Goal: Transaction & Acquisition: Purchase product/service

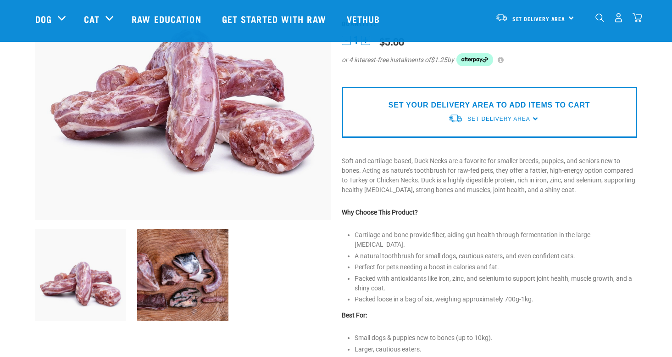
scroll to position [148, 0]
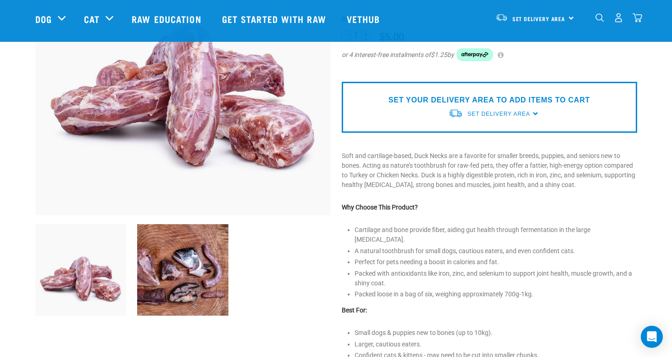
click at [175, 271] on img at bounding box center [182, 269] width 91 height 91
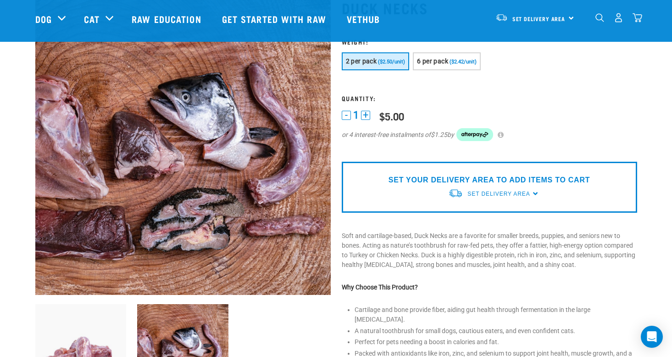
scroll to position [71, 0]
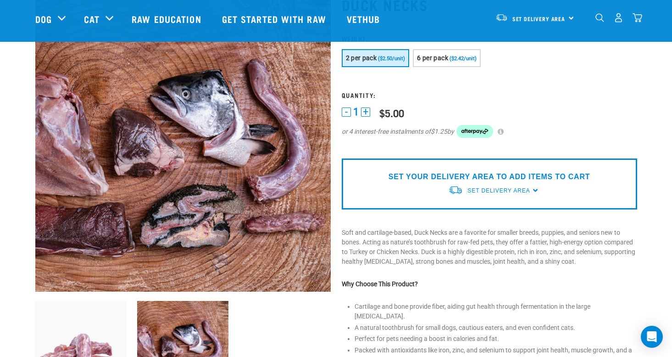
click at [94, 337] on img at bounding box center [80, 346] width 91 height 91
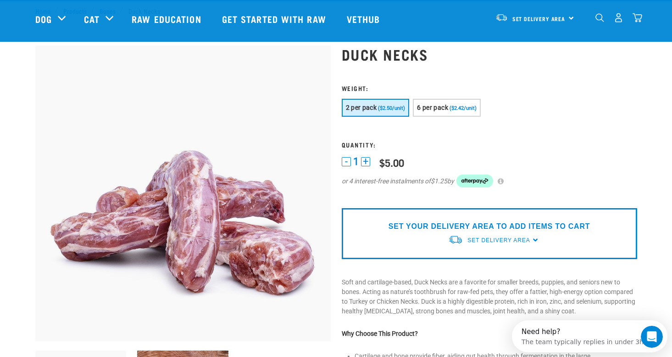
scroll to position [18, 0]
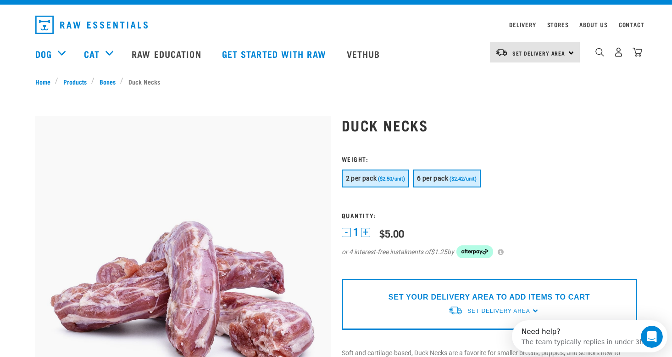
click at [448, 180] on span "6 per pack" at bounding box center [432, 177] width 31 height 7
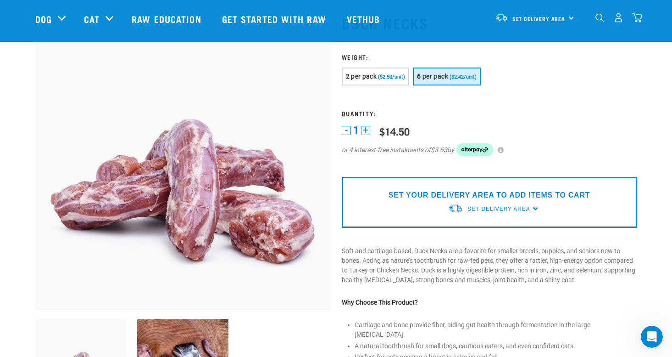
scroll to position [47, 0]
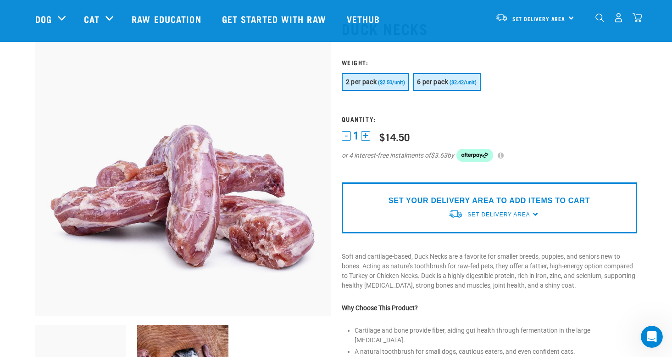
click at [372, 78] on span "2 per pack" at bounding box center [361, 81] width 31 height 7
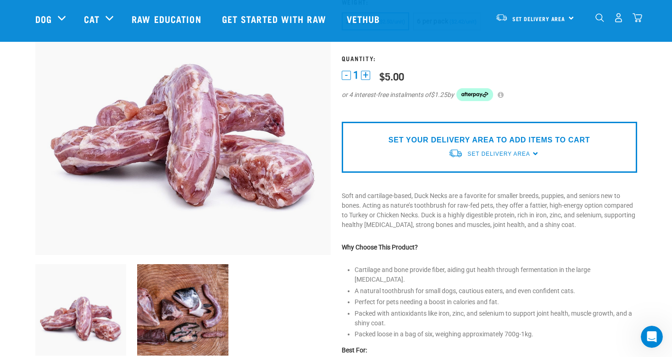
scroll to position [109, 0]
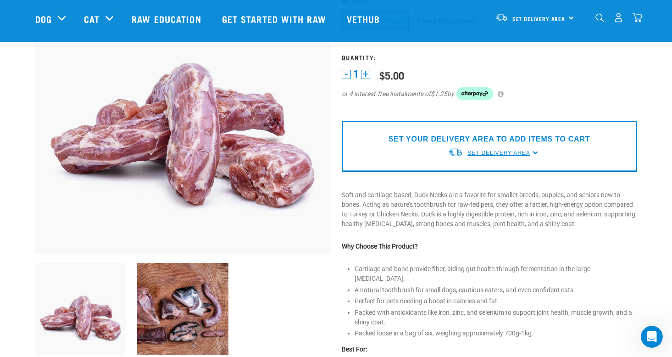
click at [520, 155] on span "Set Delivery Area" at bounding box center [499, 153] width 62 height 6
click at [491, 190] on link "[GEOGRAPHIC_DATA]" at bounding box center [493, 189] width 91 height 15
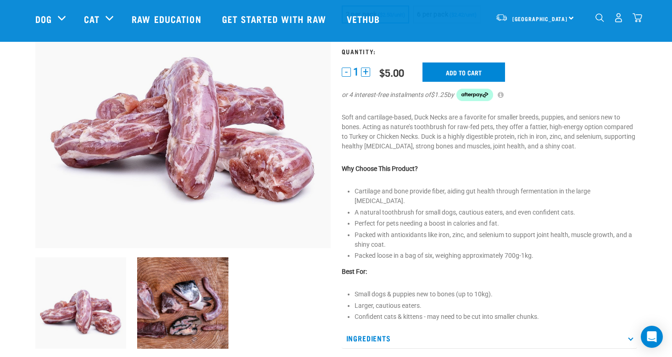
scroll to position [116, 0]
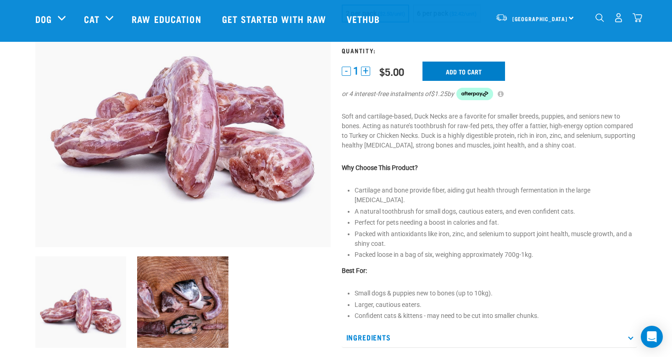
click at [468, 70] on input "Add to cart" at bounding box center [464, 70] width 83 height 19
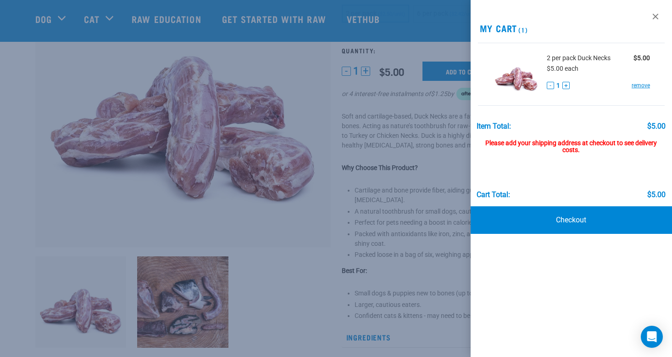
click at [67, 19] on div at bounding box center [336, 178] width 672 height 357
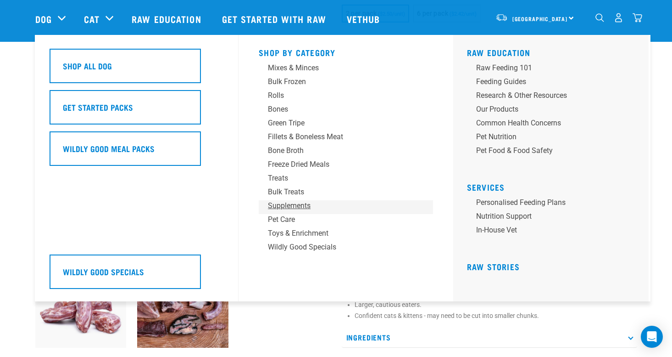
click at [305, 206] on div "Supplements" at bounding box center [339, 205] width 143 height 11
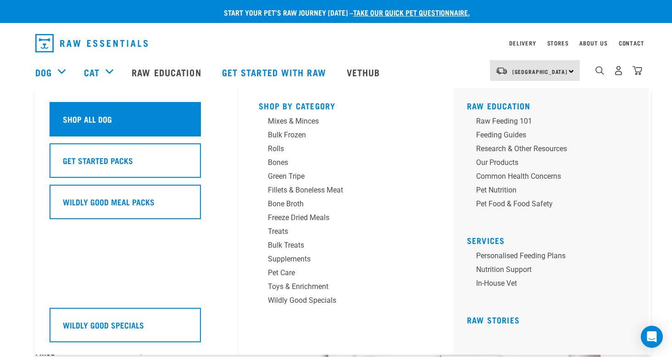
click at [158, 131] on div "Shop All Dog" at bounding box center [125, 119] width 151 height 34
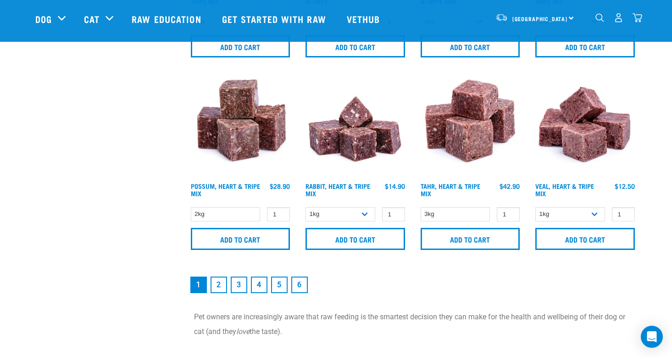
scroll to position [1347, 0]
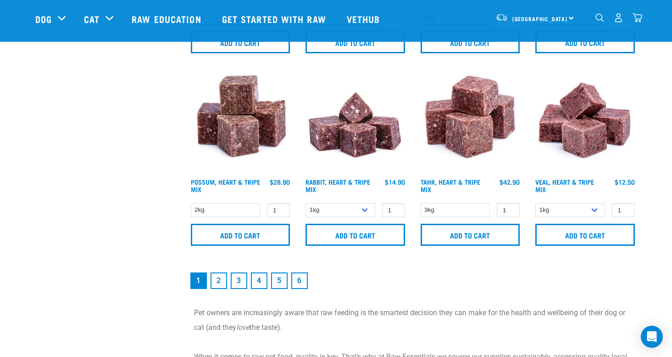
click at [217, 289] on link "2" at bounding box center [219, 280] width 17 height 17
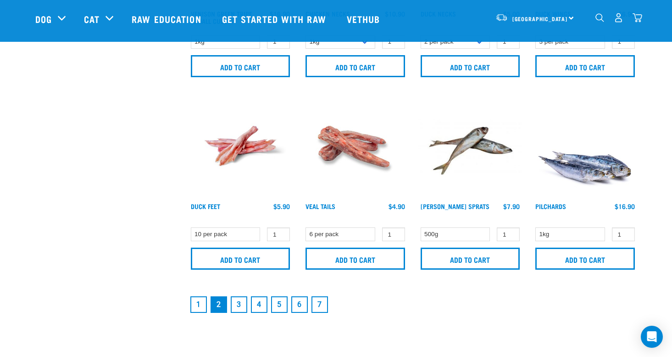
scroll to position [1321, 0]
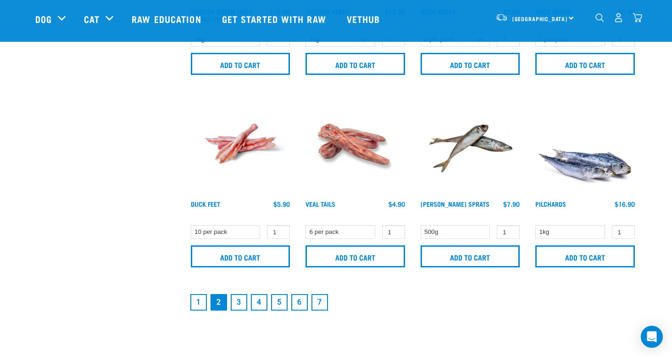
click at [239, 310] on link "3" at bounding box center [239, 302] width 17 height 17
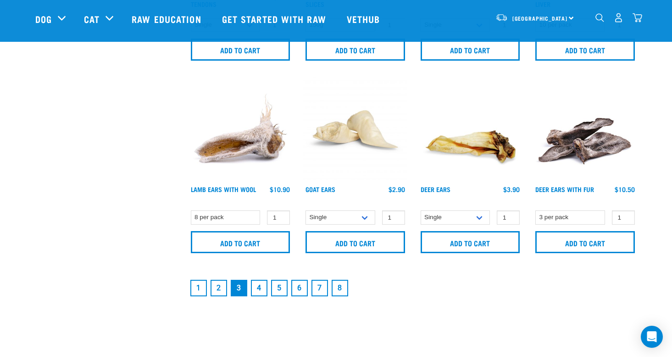
scroll to position [1339, 0]
click at [257, 295] on link "4" at bounding box center [259, 287] width 17 height 17
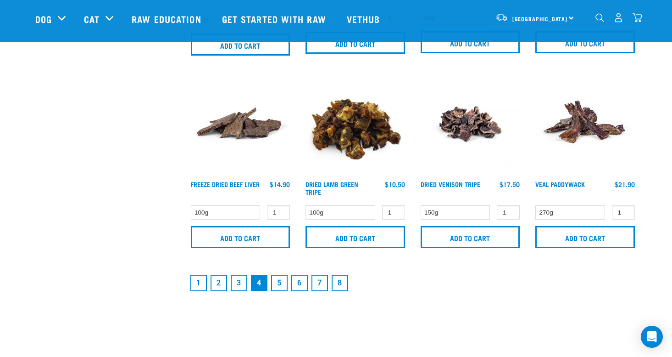
scroll to position [1352, 0]
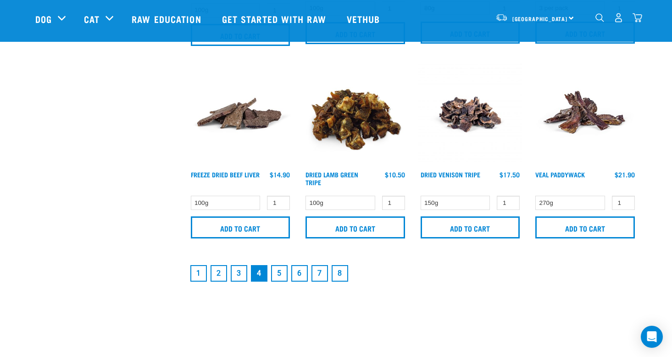
click at [277, 278] on link "5" at bounding box center [279, 273] width 17 height 17
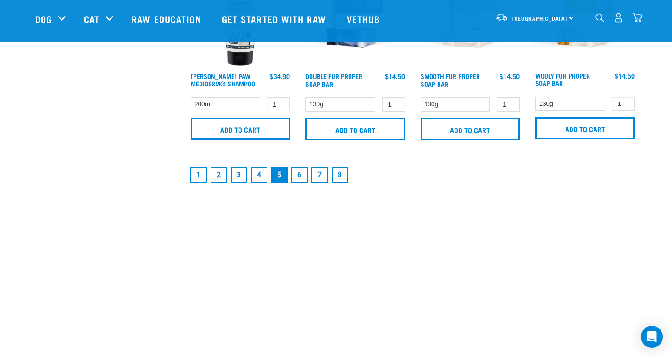
scroll to position [1473, 0]
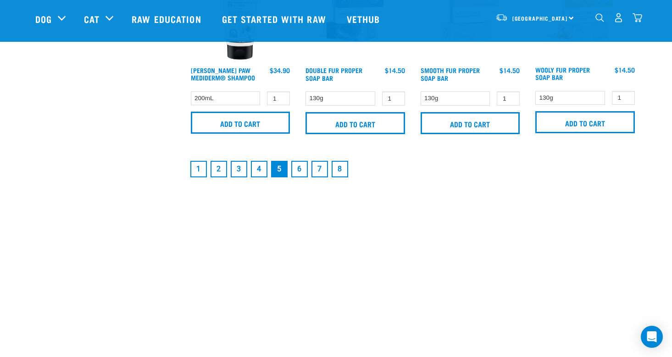
click at [302, 177] on link "6" at bounding box center [299, 169] width 17 height 17
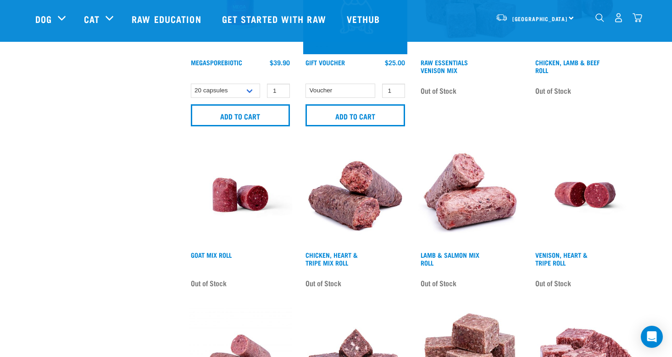
scroll to position [708, 0]
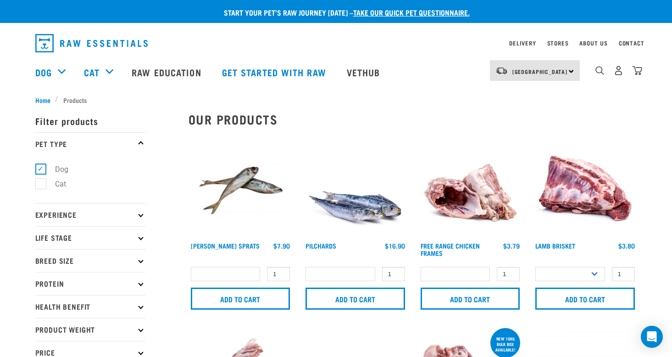
select select
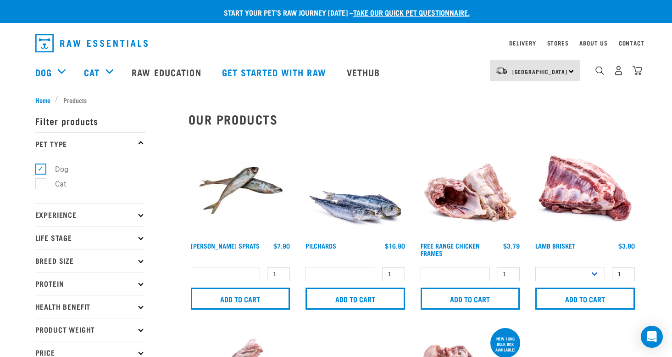
select select
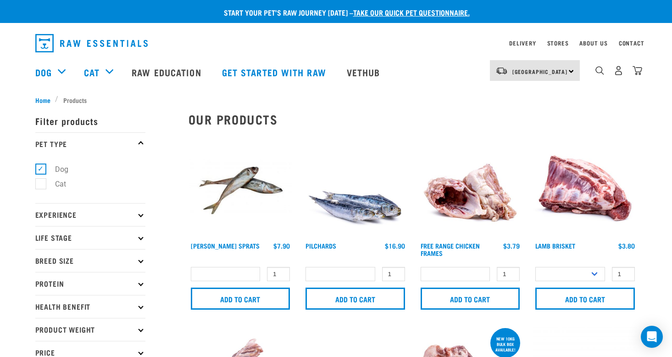
select select
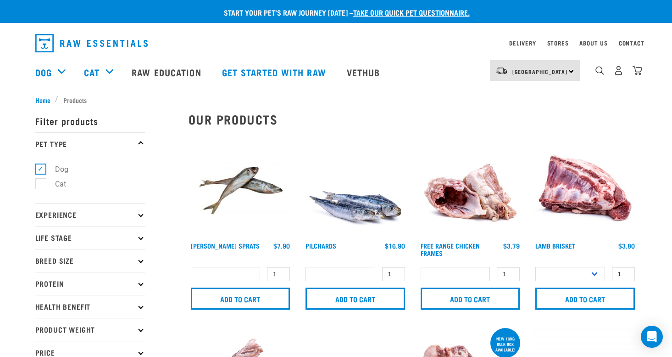
select select
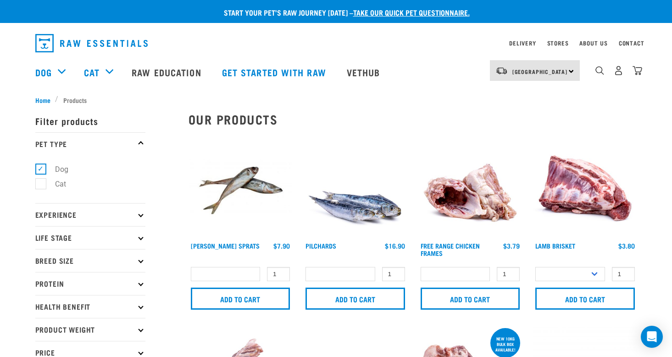
select select
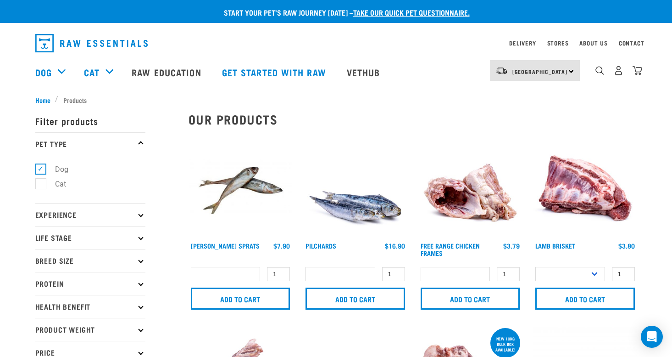
select select
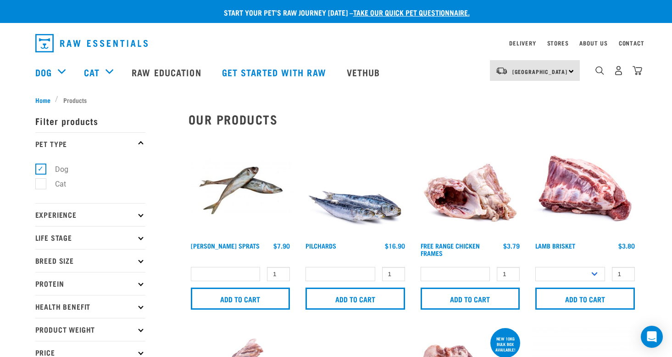
select select
